Goal: Obtain resource: Download file/media

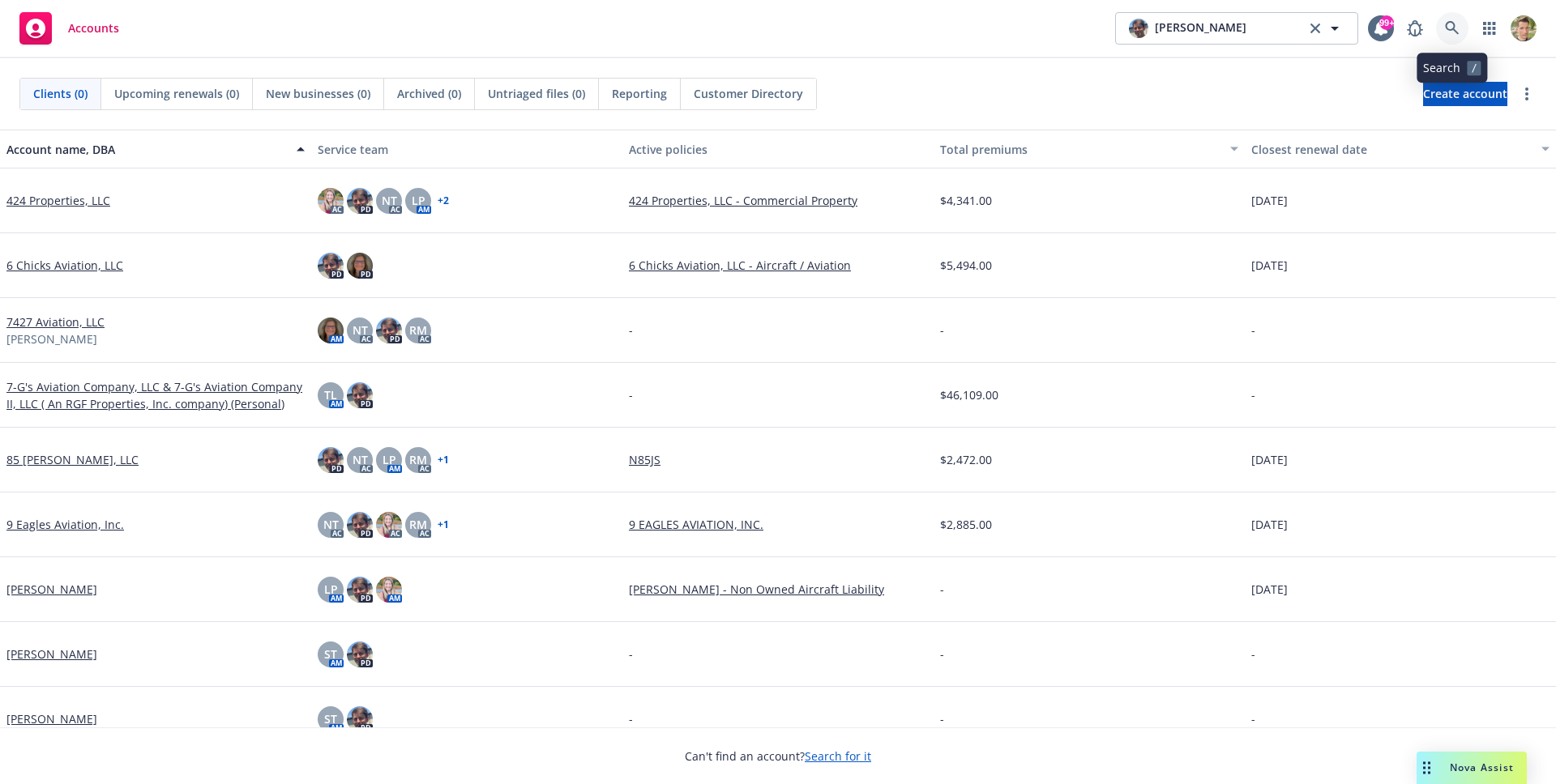
click at [1449, 30] on icon at bounding box center [1451, 28] width 14 height 14
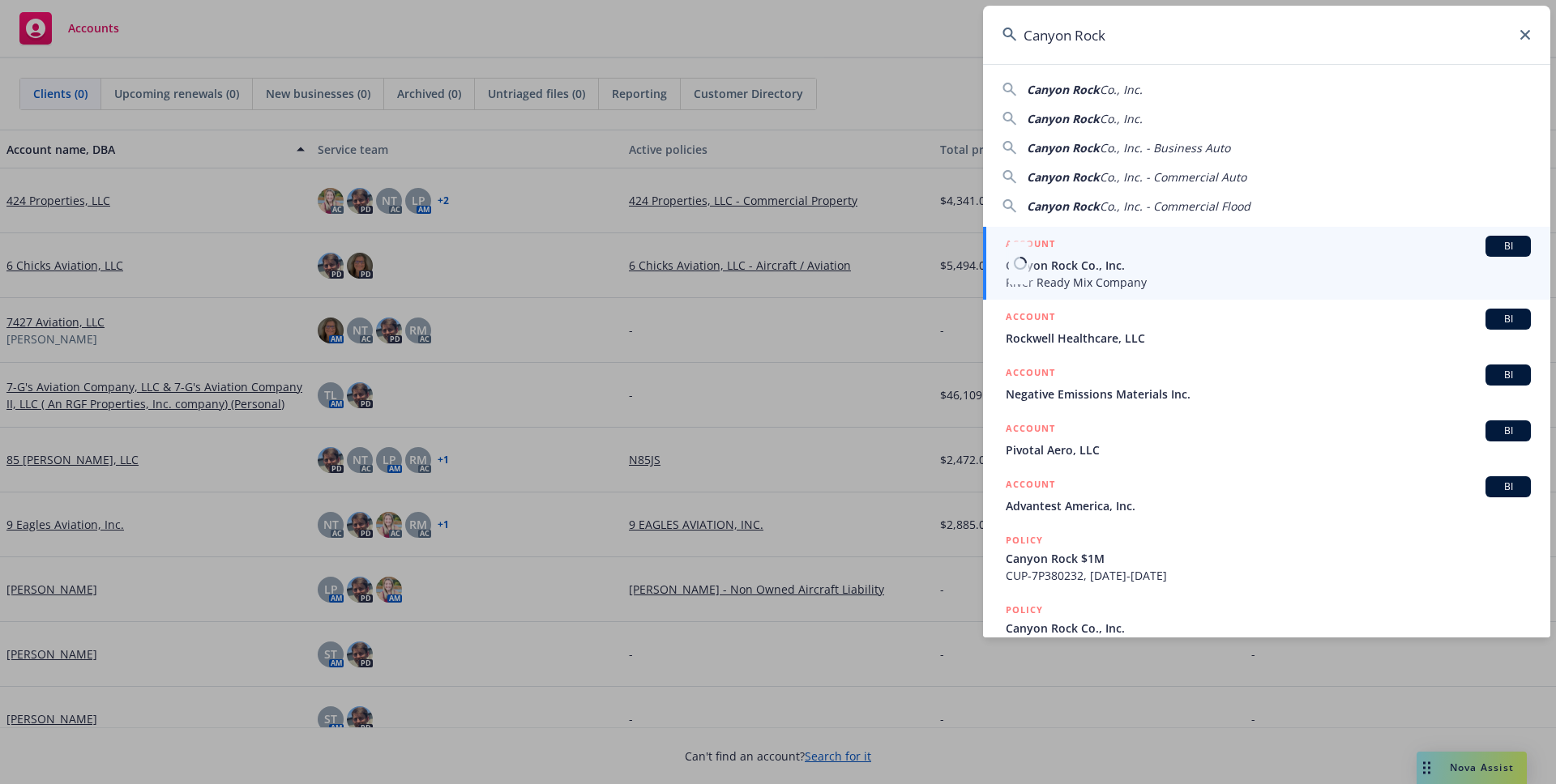
type input "Canyon Rock"
click at [1098, 257] on span "Canyon Rock Co., Inc." at bounding box center [1268, 265] width 525 height 17
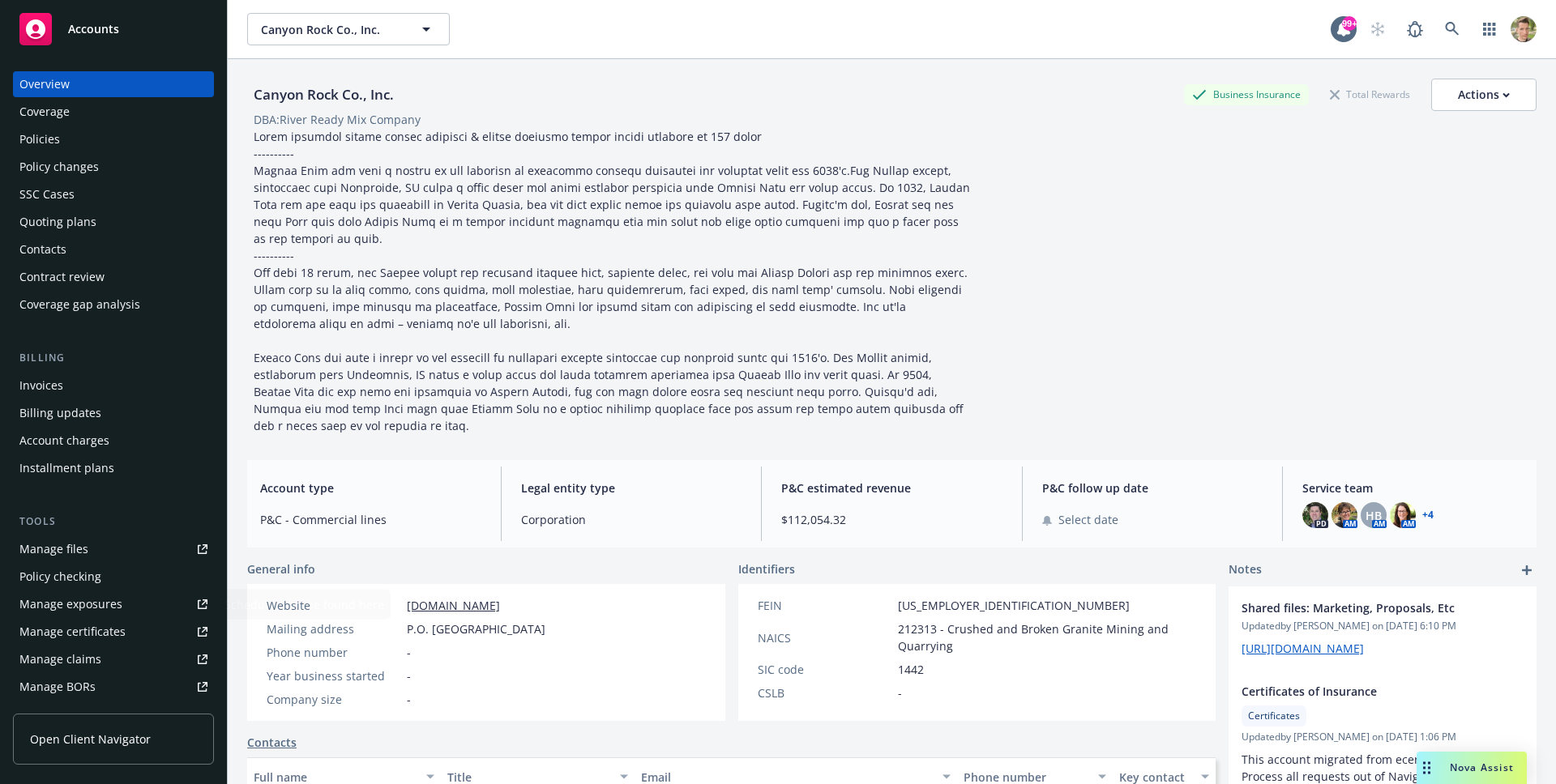
click at [146, 728] on link "Open Client Navigator" at bounding box center [113, 740] width 201 height 51
click at [310, 35] on span "Canyon Rock Co., Inc." at bounding box center [331, 29] width 140 height 17
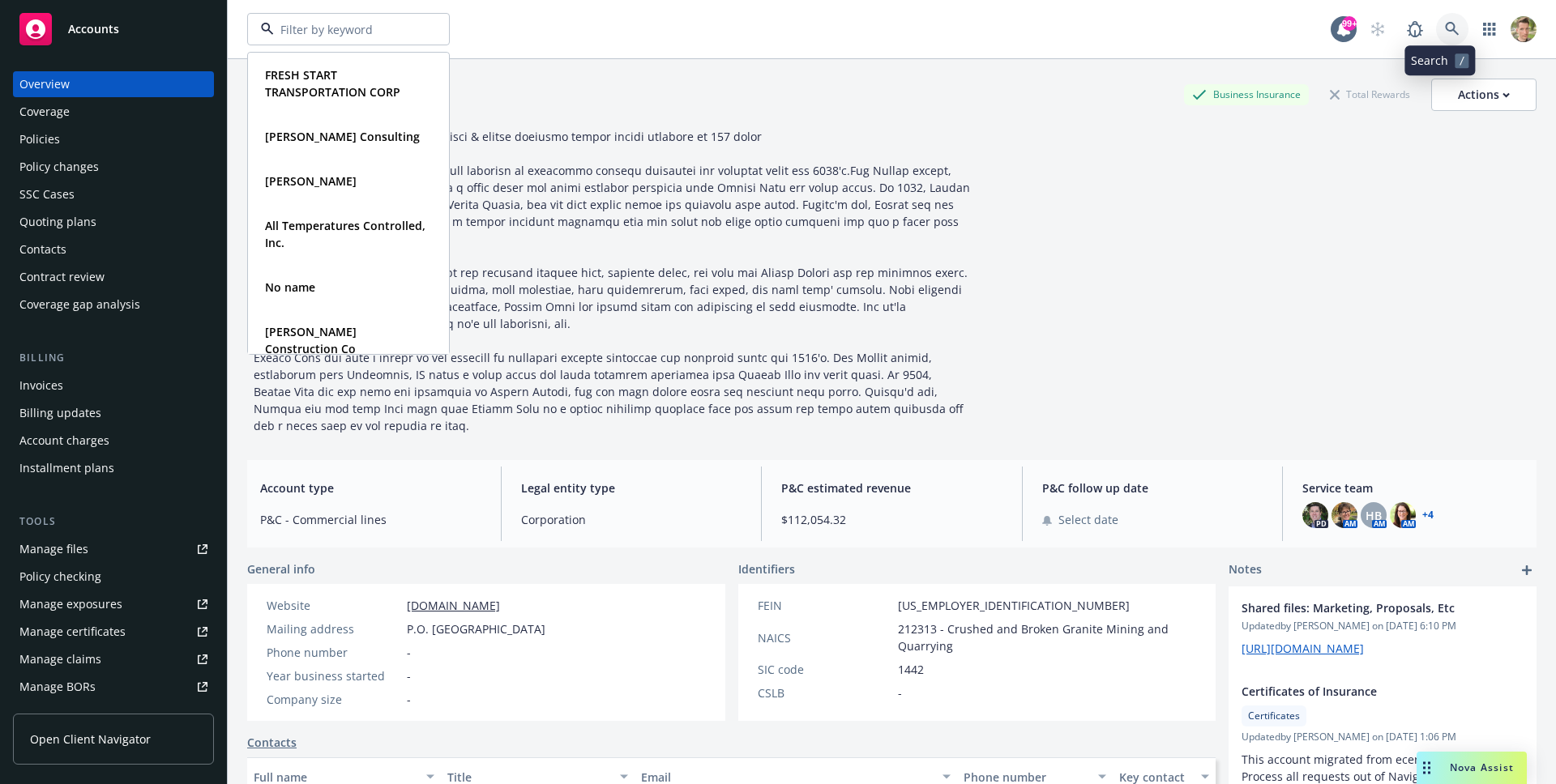
click at [1435, 23] on link at bounding box center [1451, 29] width 33 height 33
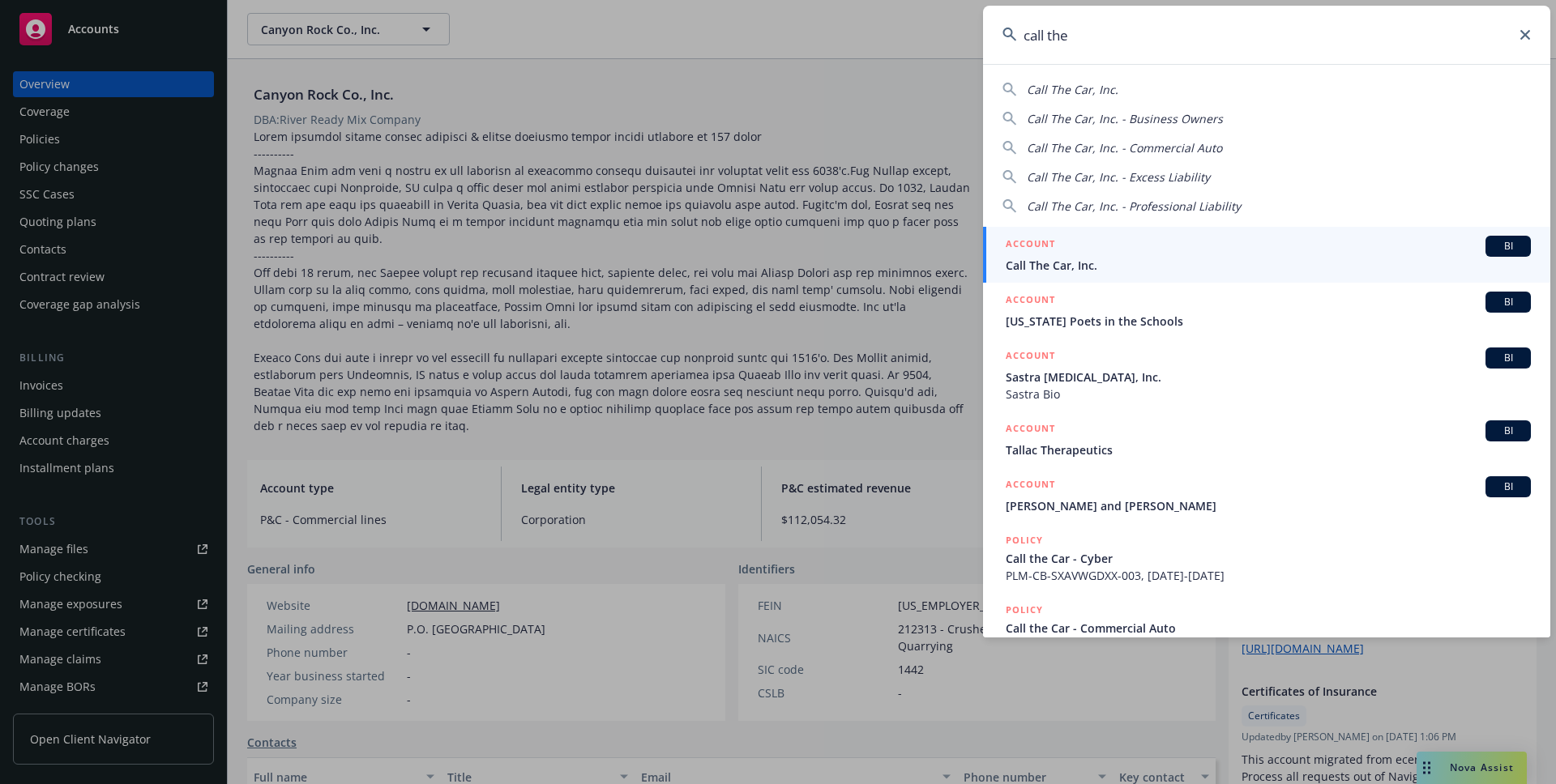
type input "call the"
click at [1070, 260] on span "Call The Car, Inc." at bounding box center [1268, 265] width 525 height 17
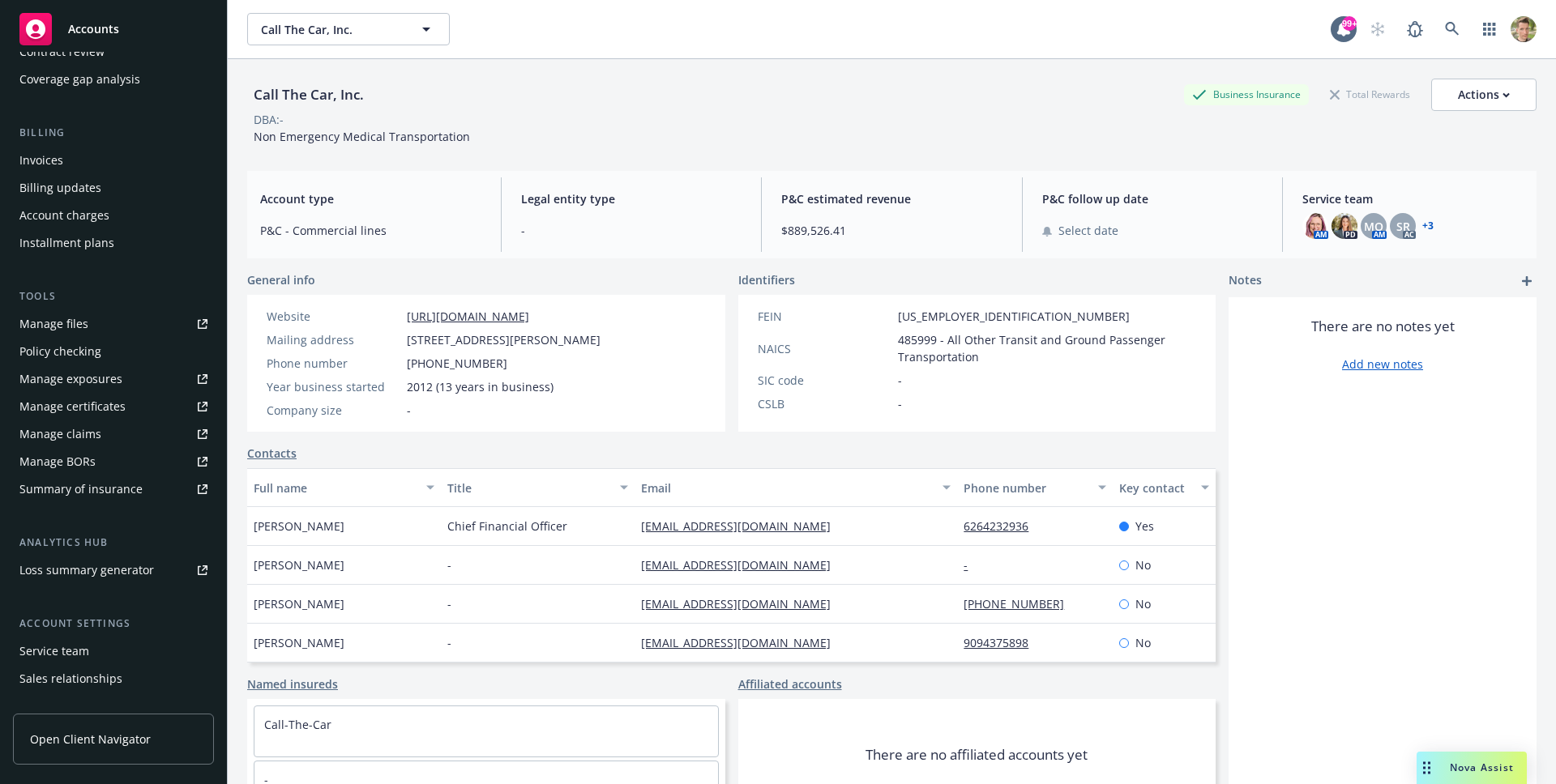
scroll to position [299, 0]
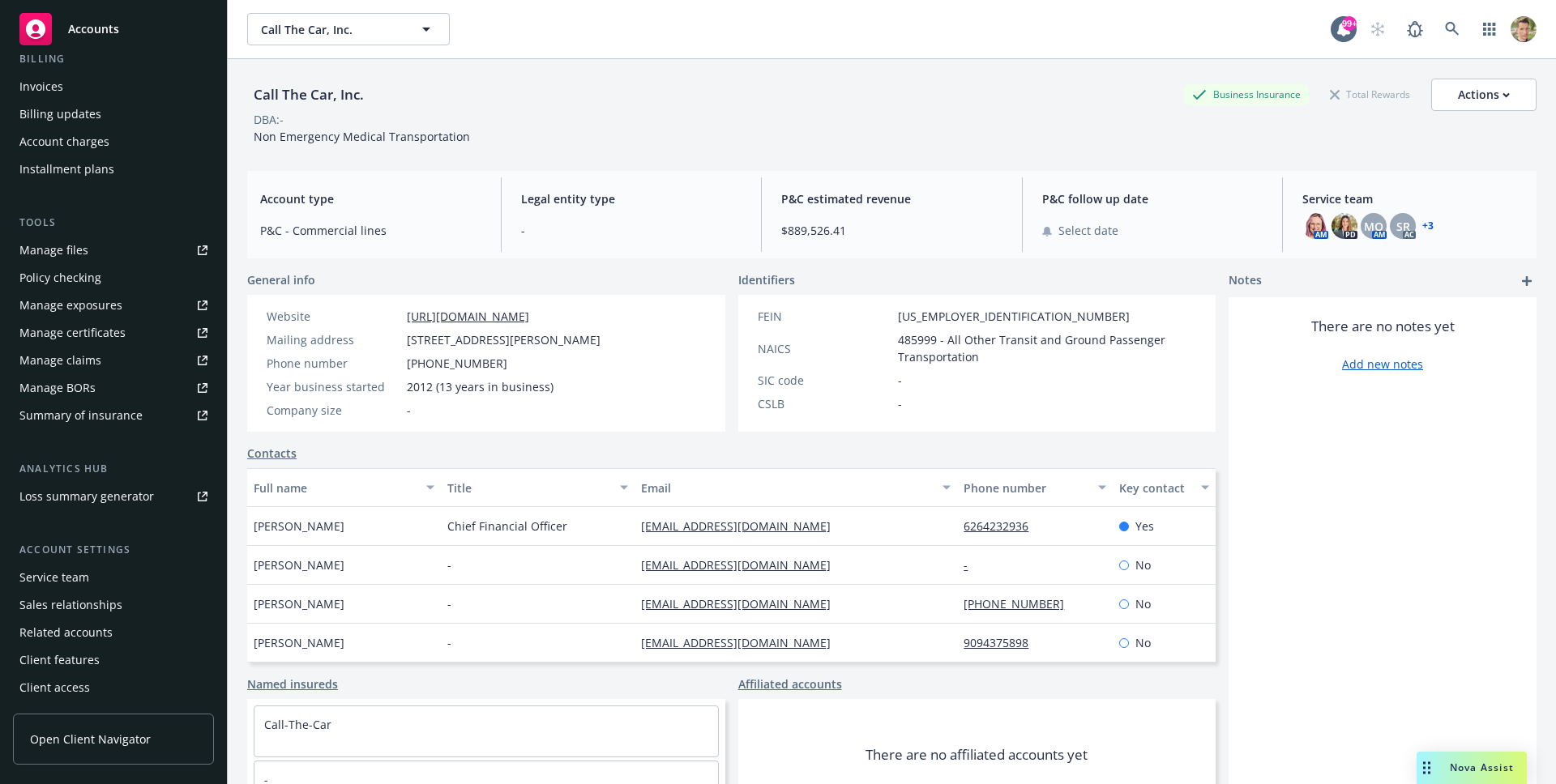
click at [94, 734] on span "Open Client Navigator" at bounding box center [90, 739] width 121 height 17
click at [1444, 31] on icon at bounding box center [1451, 29] width 14 height 14
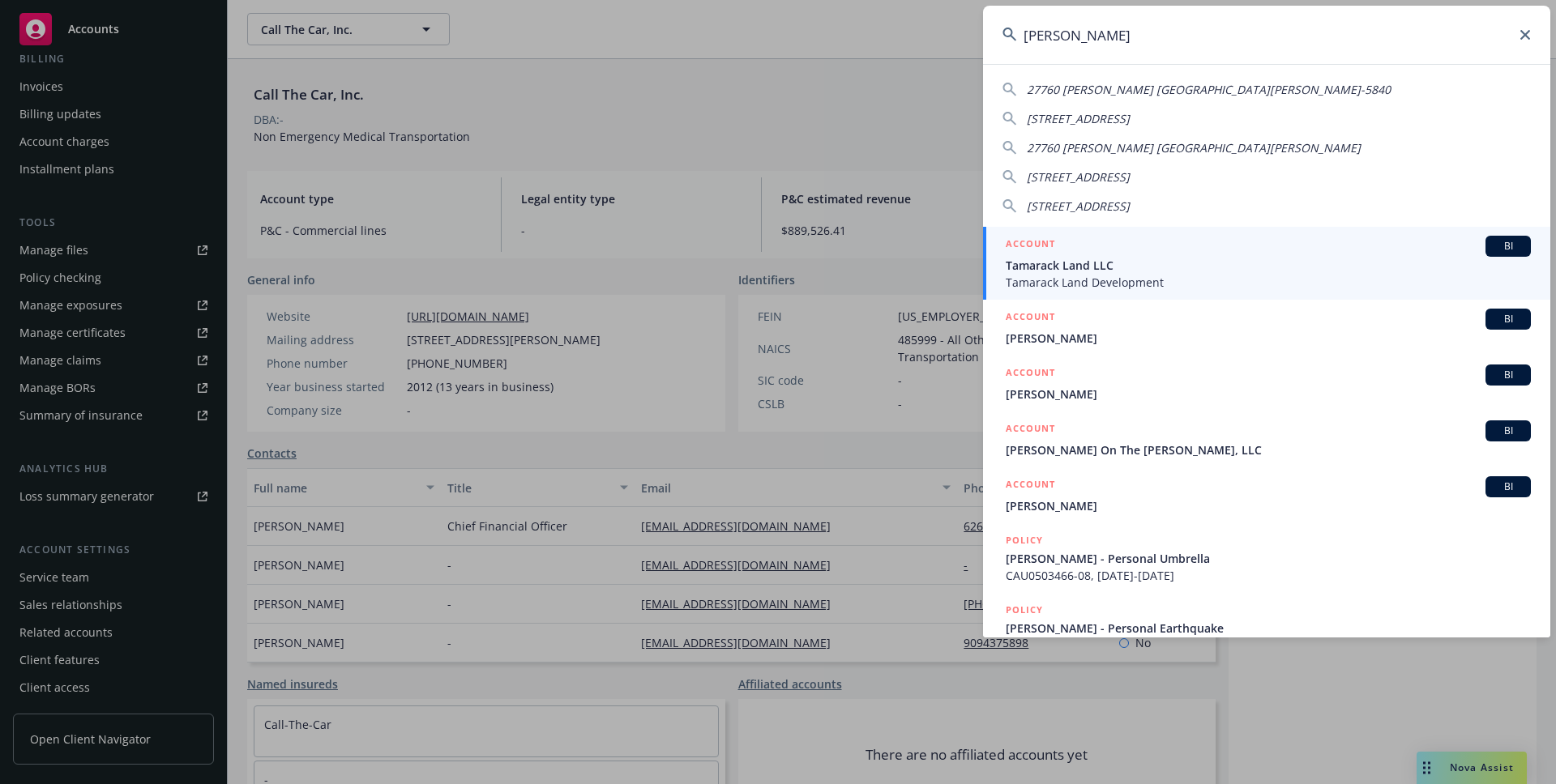
type input "tamara"
click at [1112, 264] on span "Tamarack Land LLC" at bounding box center [1268, 265] width 525 height 17
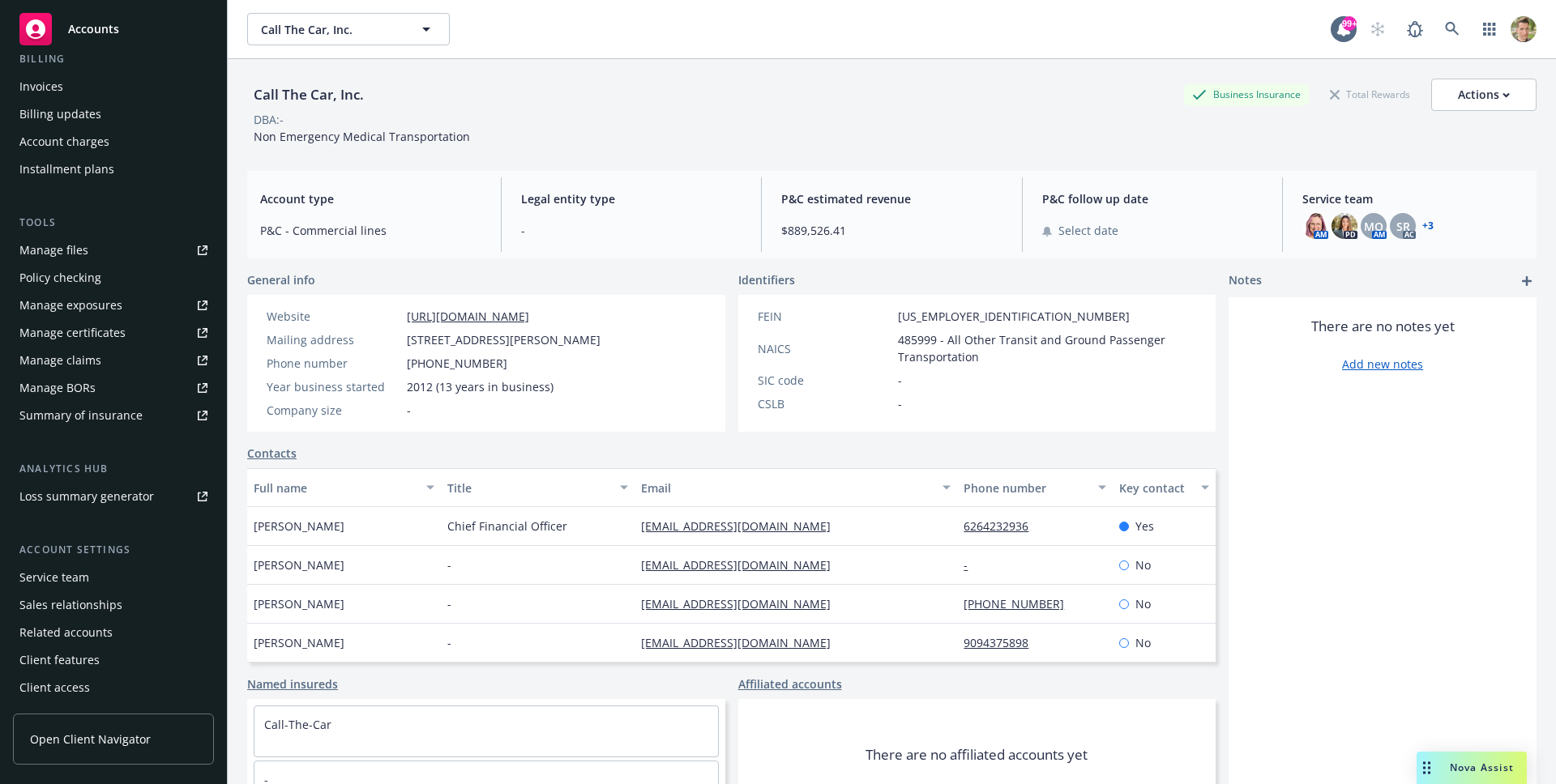
scroll to position [326, 0]
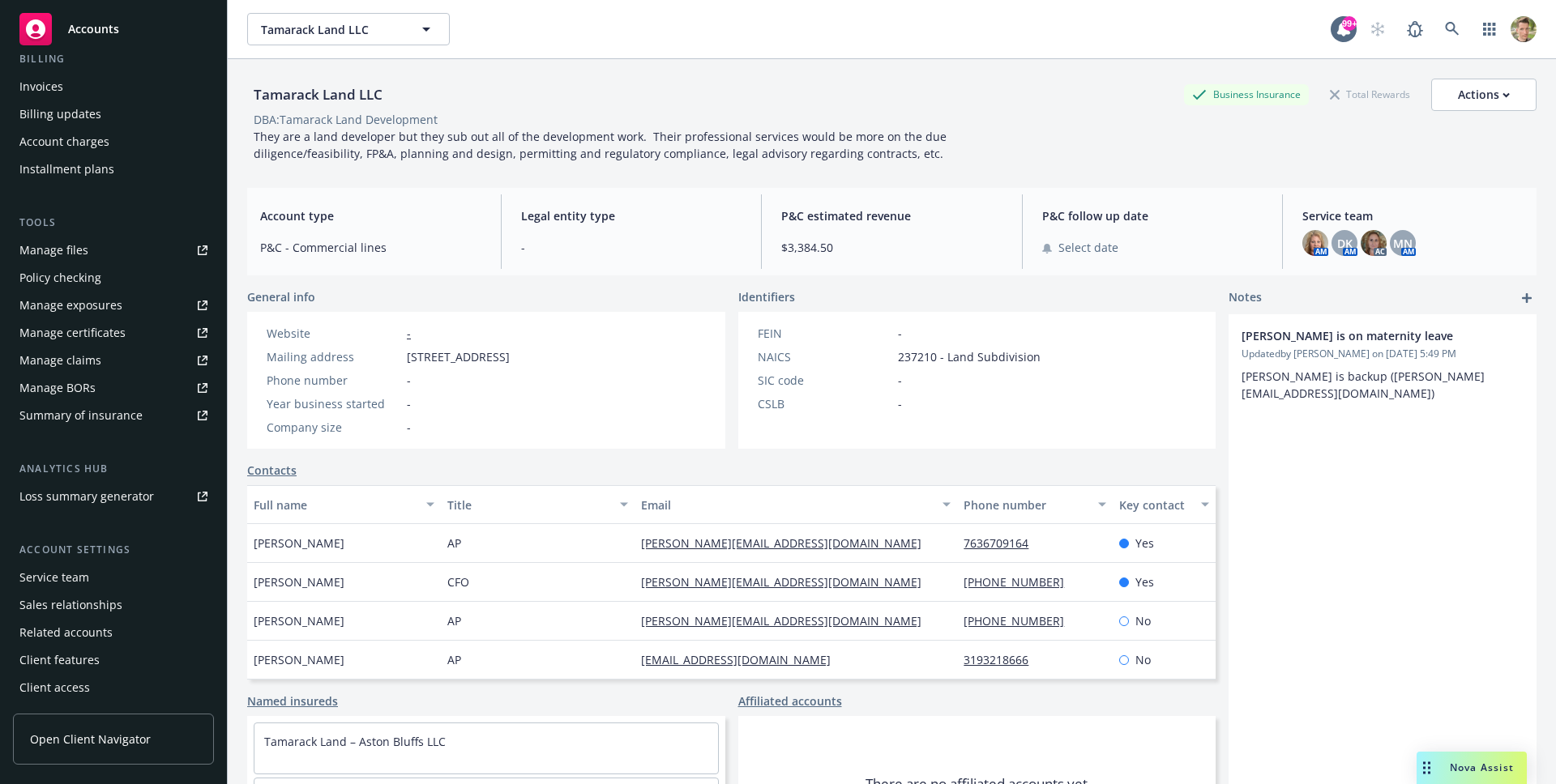
click at [132, 741] on span "Open Client Navigator" at bounding box center [90, 739] width 121 height 17
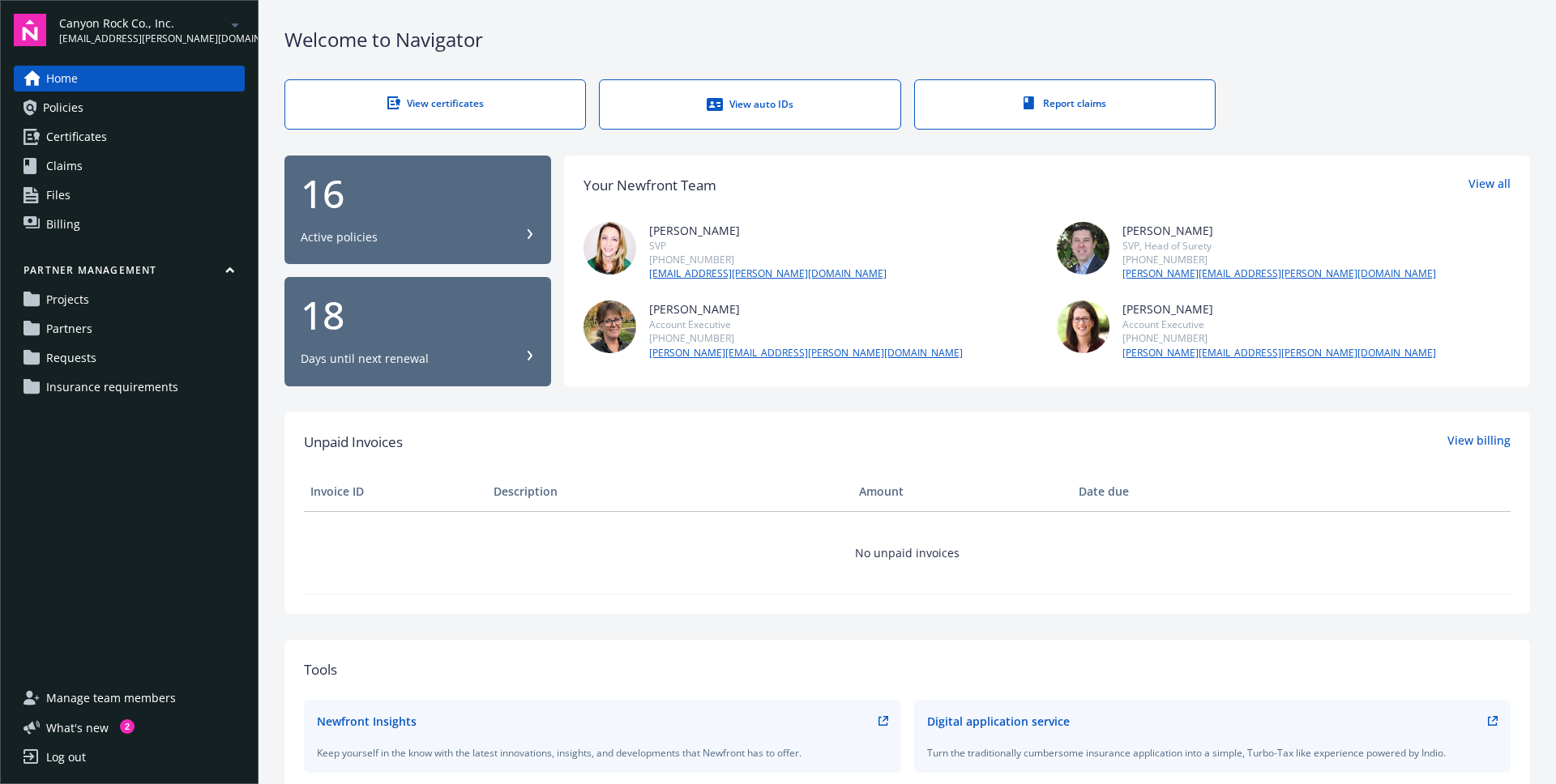
click at [101, 357] on link "Requests" at bounding box center [129, 358] width 231 height 26
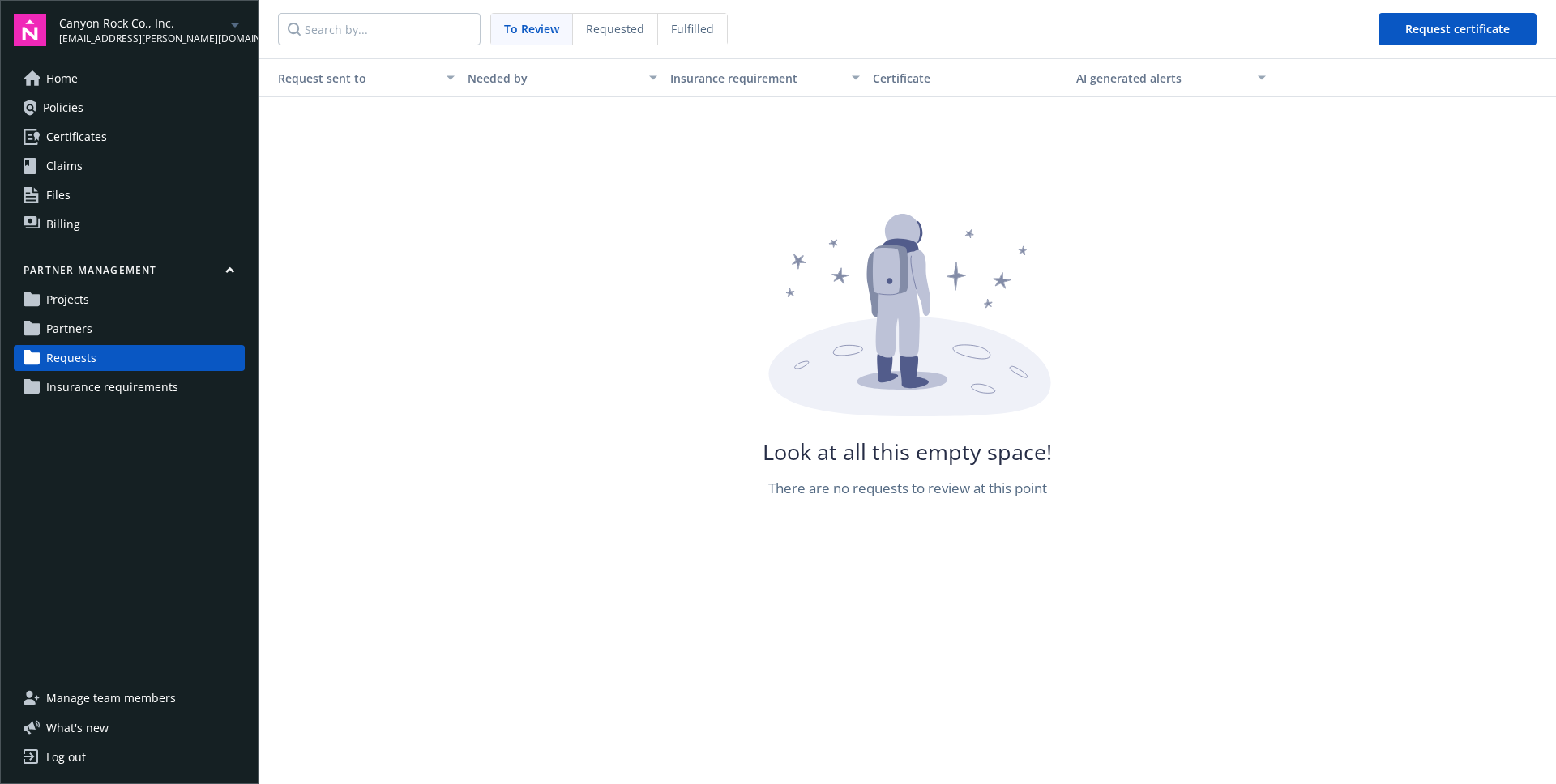
click at [617, 29] on span "Requested" at bounding box center [615, 28] width 58 height 17
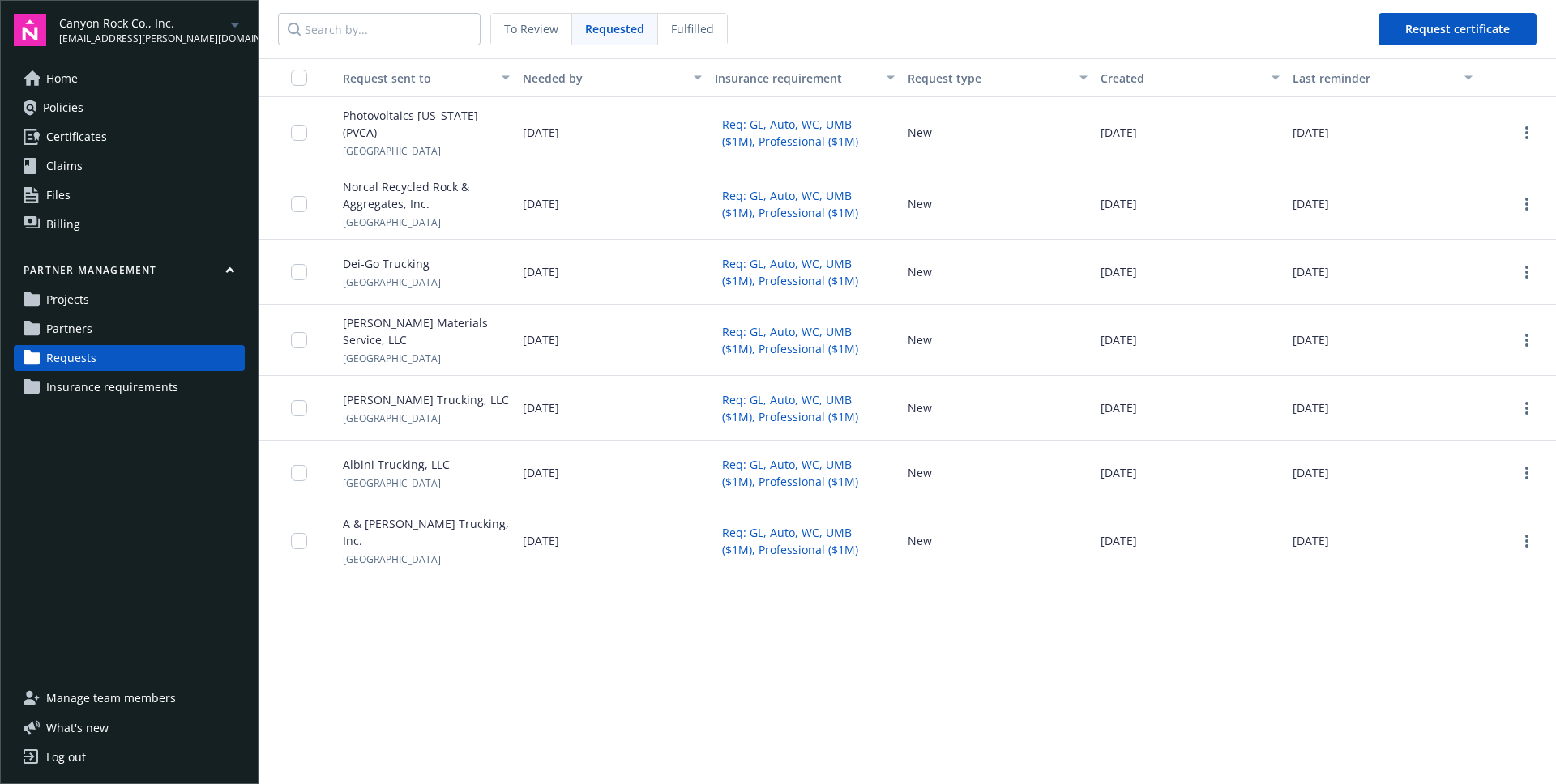
click at [704, 32] on span "Fulfilled" at bounding box center [692, 28] width 43 height 17
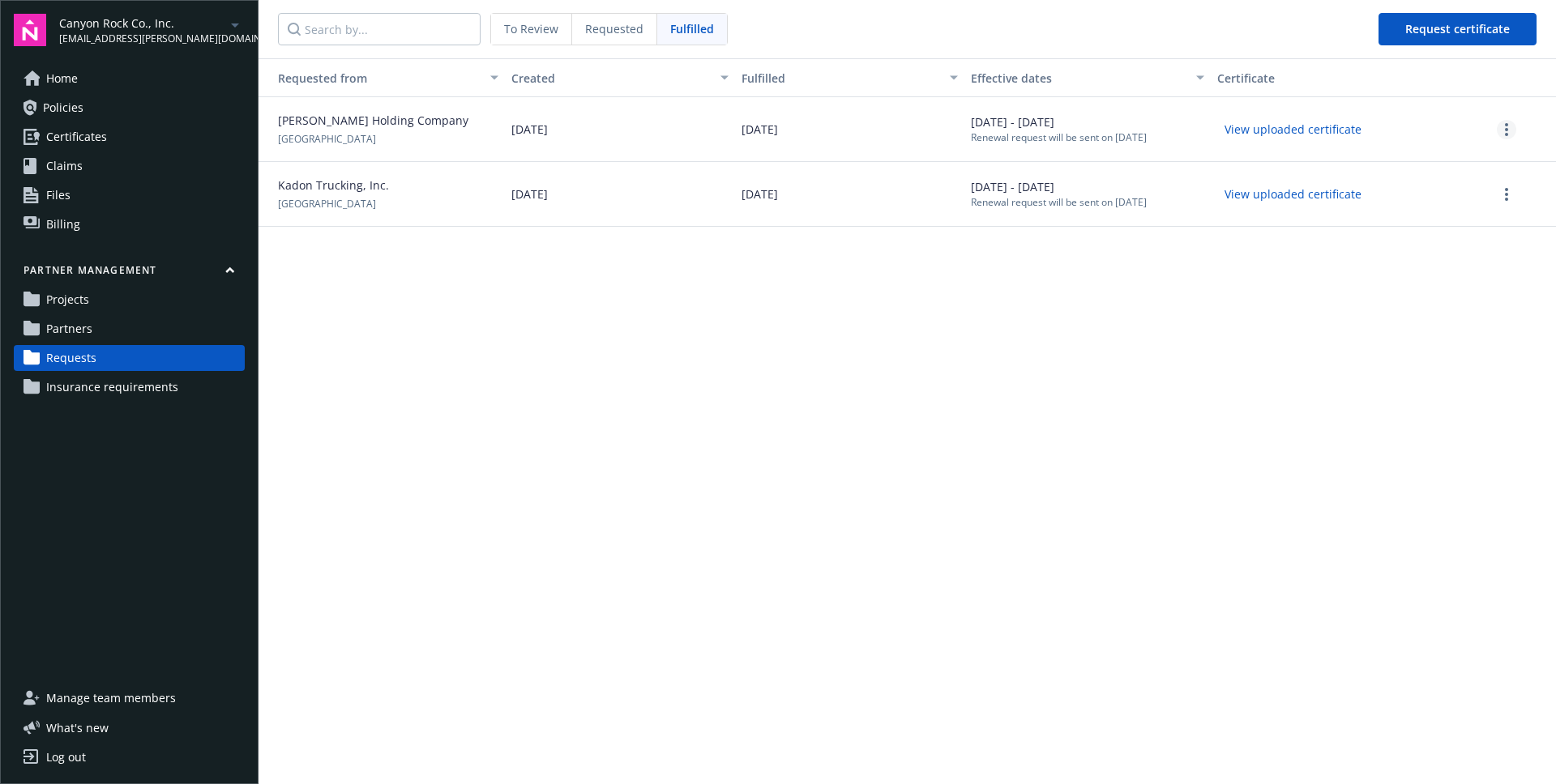
click at [1501, 133] on link "more" at bounding box center [1506, 129] width 19 height 19
click at [1438, 241] on span "View certificate" at bounding box center [1437, 237] width 82 height 17
click at [1508, 128] on link "more" at bounding box center [1506, 129] width 19 height 19
click at [1482, 158] on span "Download certificate" at bounding box center [1451, 156] width 111 height 17
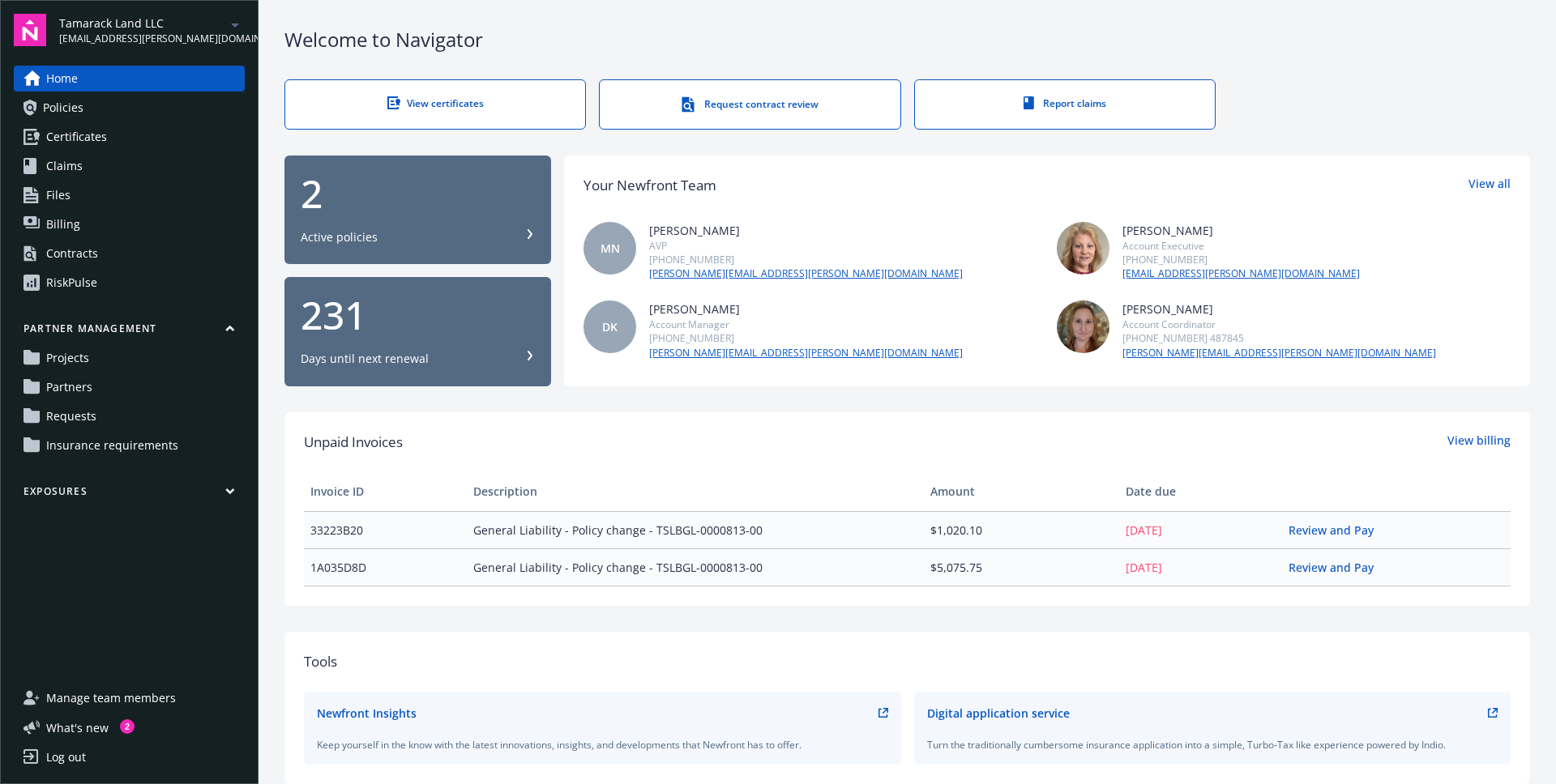
click at [90, 412] on span "Requests" at bounding box center [71, 415] width 51 height 26
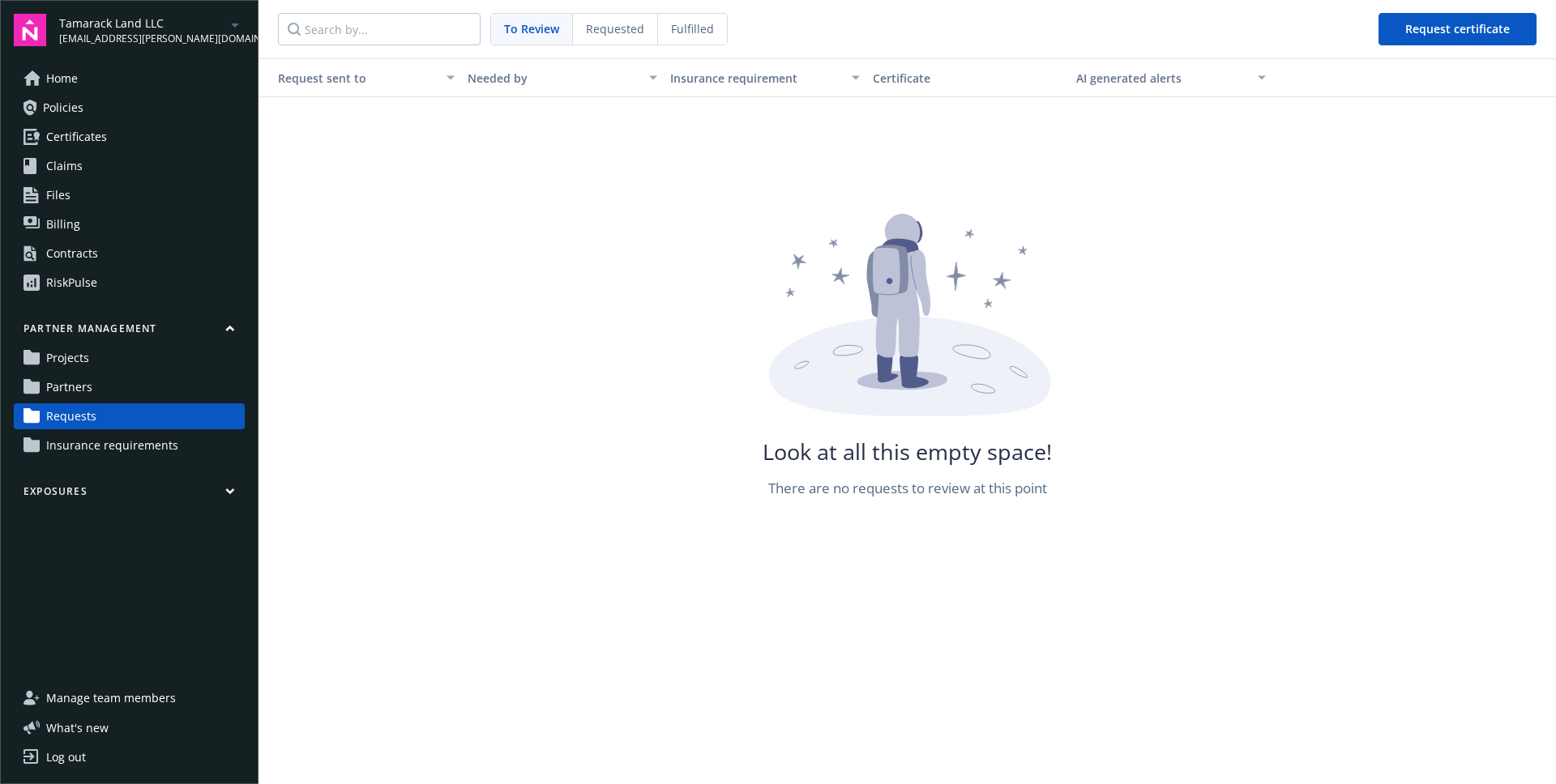
click at [619, 34] on span "Requested" at bounding box center [615, 28] width 58 height 17
click at [680, 27] on span "Fulfilled" at bounding box center [692, 28] width 43 height 17
click at [78, 361] on span "Projects" at bounding box center [67, 358] width 43 height 26
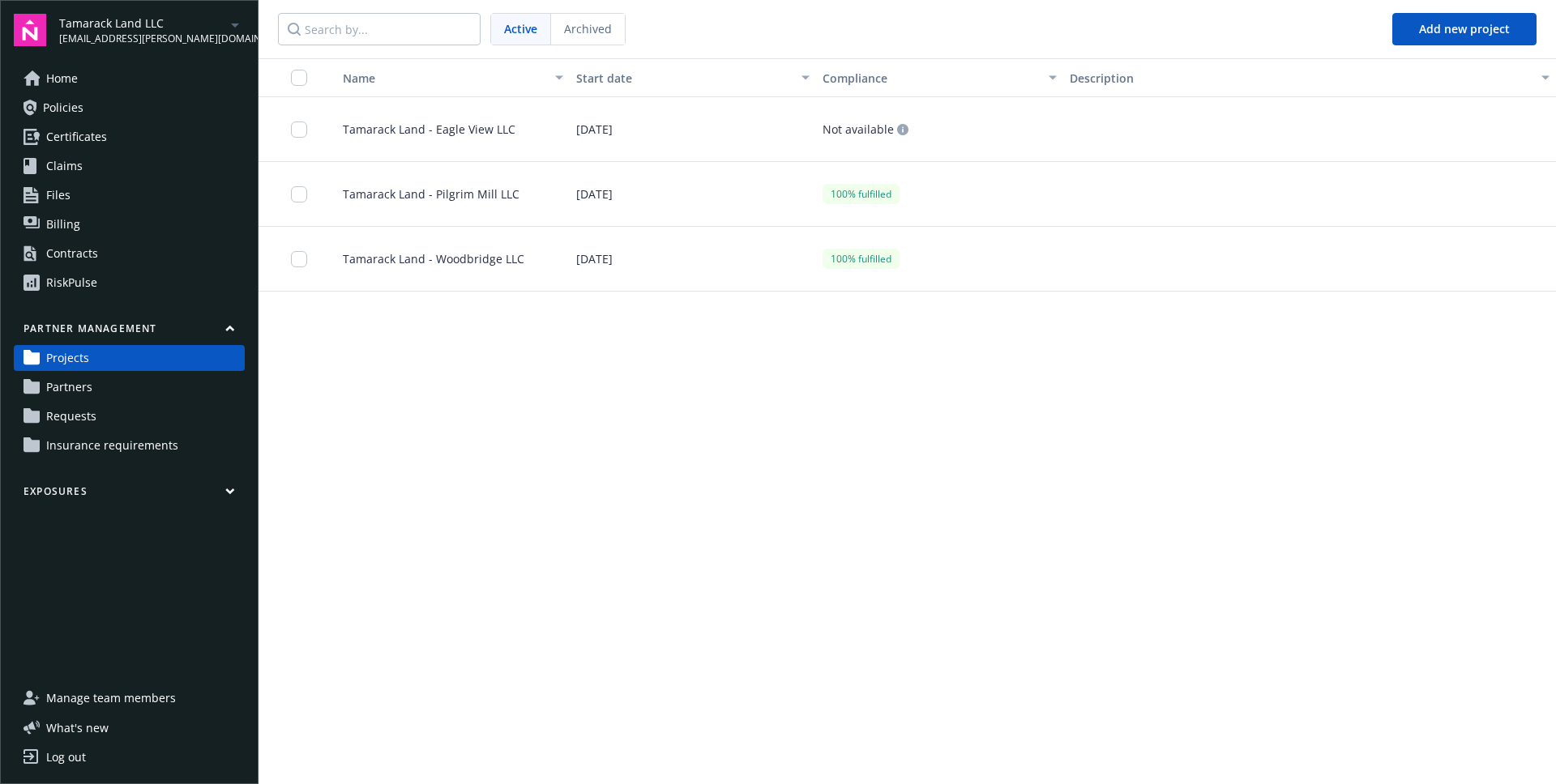
click at [410, 182] on div "Tamarack Land - Pilgrim Mill LLC" at bounding box center [447, 194] width 246 height 65
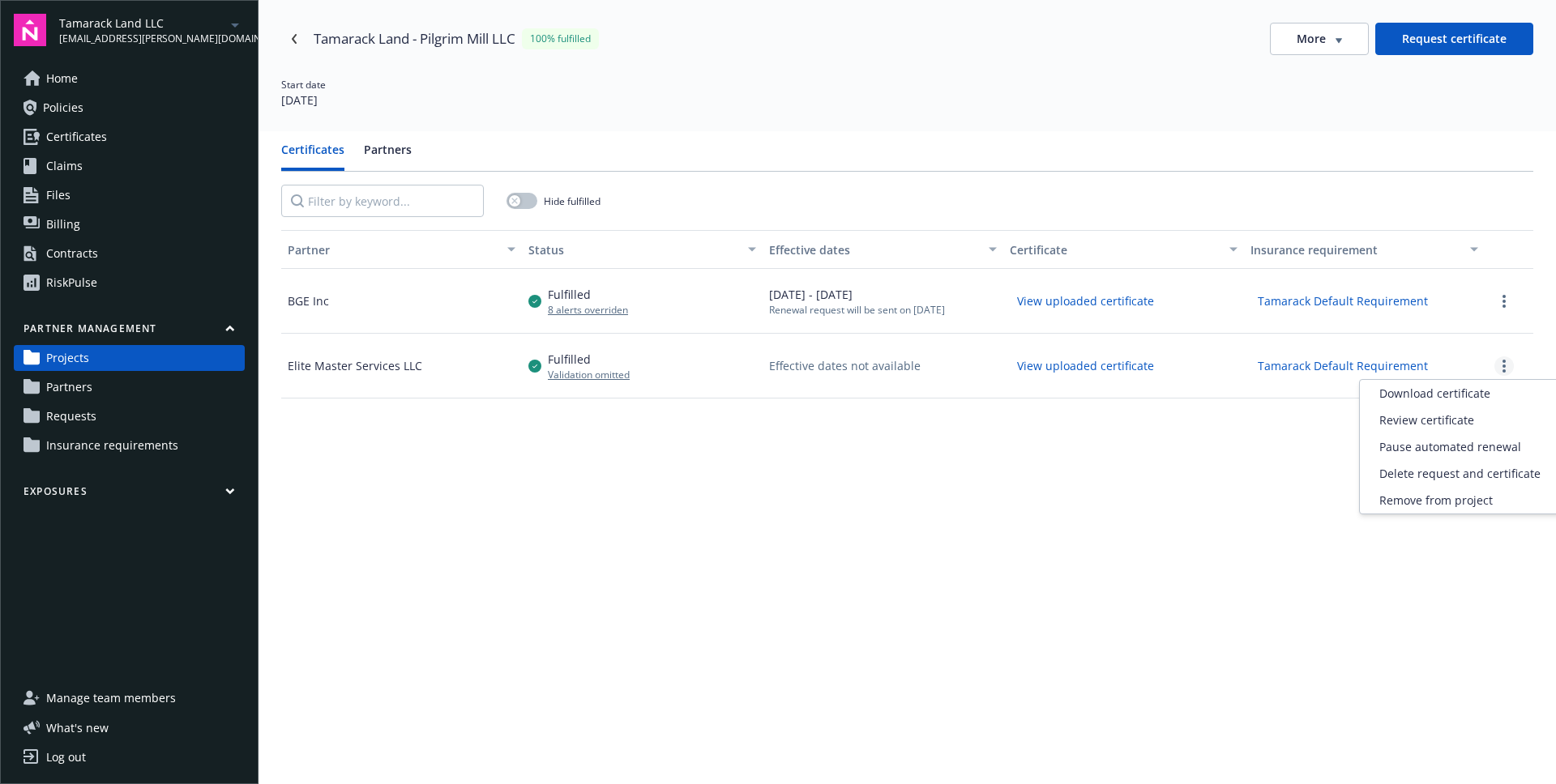
click at [1497, 363] on link "more" at bounding box center [1504, 366] width 19 height 19
click at [1450, 394] on span "Download certificate" at bounding box center [1434, 392] width 111 height 17
